Goal: Task Accomplishment & Management: Manage account settings

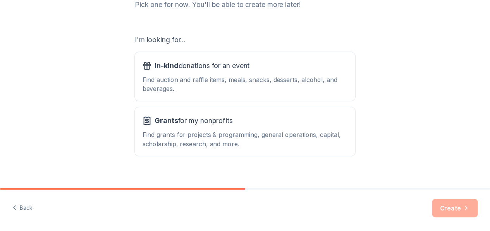
scroll to position [119, 0]
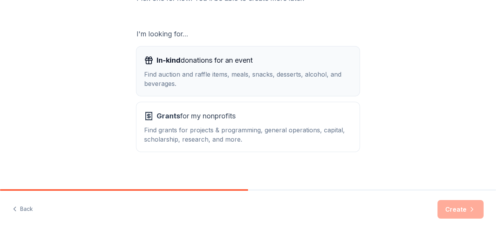
click at [271, 83] on div "Find auction and raffle items, meals, snacks, desserts, alcohol, and beverages." at bounding box center [248, 79] width 208 height 19
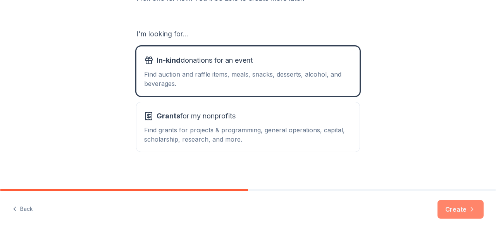
click at [454, 208] on button "Create" at bounding box center [460, 209] width 46 height 19
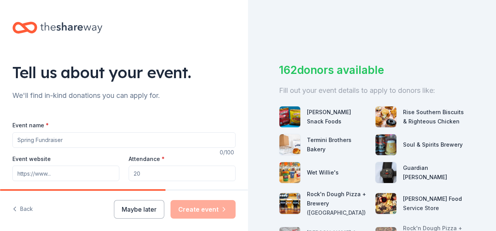
click at [345, 39] on div "162 donors available Fill out your event details to apply to donors like: Brim'…" at bounding box center [372, 115] width 248 height 231
click at [144, 210] on button "Maybe later" at bounding box center [139, 209] width 50 height 19
click at [144, 210] on div "Maybe later Create event" at bounding box center [175, 209] width 122 height 19
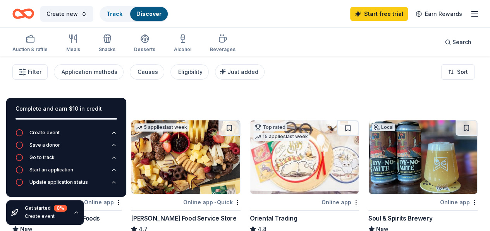
click at [470, 13] on icon "button" at bounding box center [474, 13] width 9 height 9
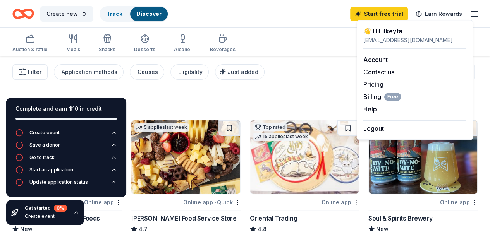
click at [316, 48] on div "Auction & raffle Meals Snacks Desserts Alcohol Beverages Search" at bounding box center [244, 42] width 465 height 29
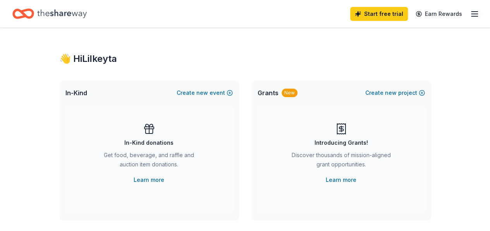
click at [470, 9] on icon "button" at bounding box center [474, 13] width 9 height 9
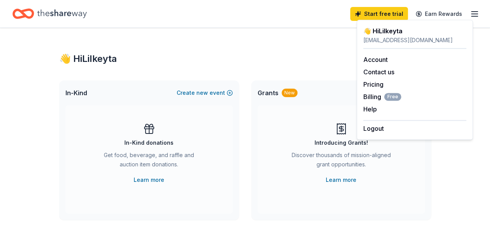
click at [399, 124] on div "Logout" at bounding box center [414, 126] width 103 height 13
click at [376, 128] on button "Logout" at bounding box center [373, 128] width 21 height 9
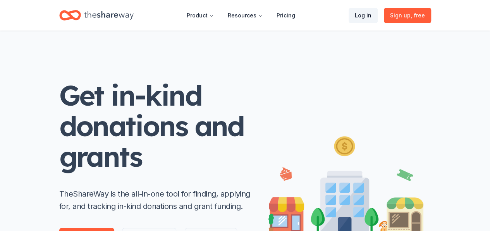
click at [369, 12] on link "Log in" at bounding box center [363, 15] width 29 height 15
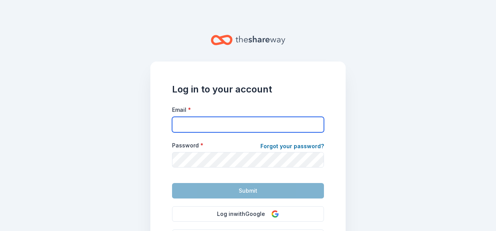
click at [198, 120] on input "Email *" at bounding box center [248, 124] width 152 height 15
type input "[EMAIL_ADDRESS][DOMAIN_NAME]"
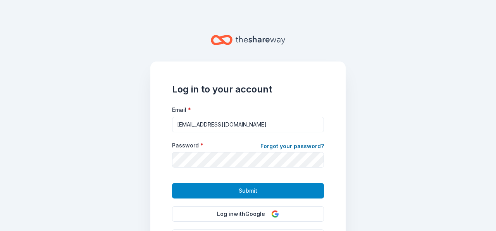
click at [290, 187] on button "Submit" at bounding box center [248, 190] width 152 height 15
